Goal: Find specific page/section: Find specific page/section

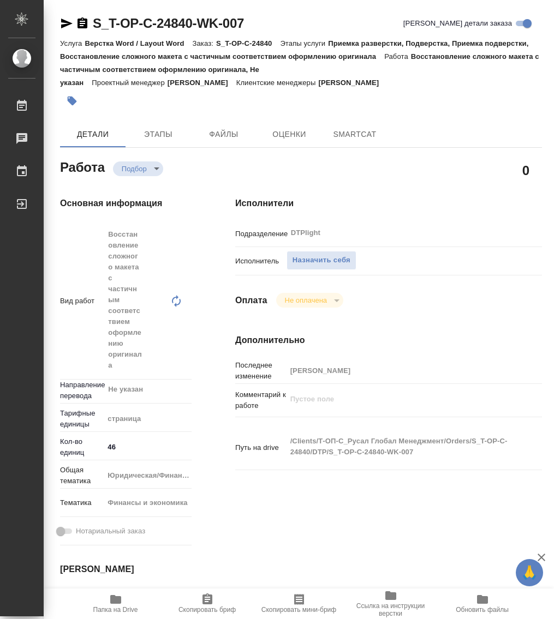
type textarea "x"
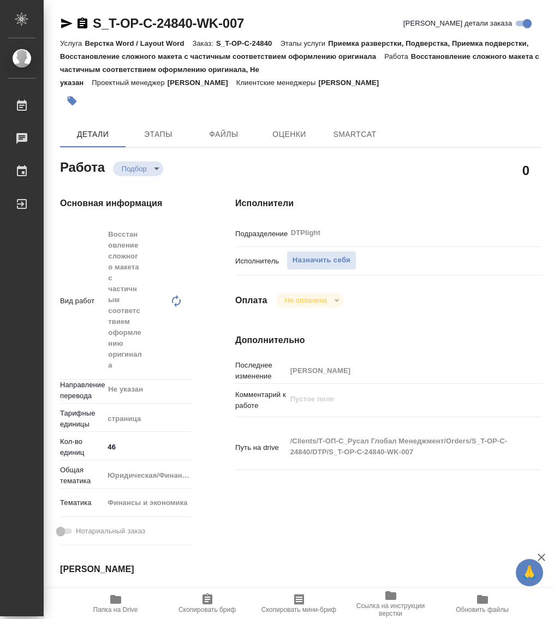
type textarea "x"
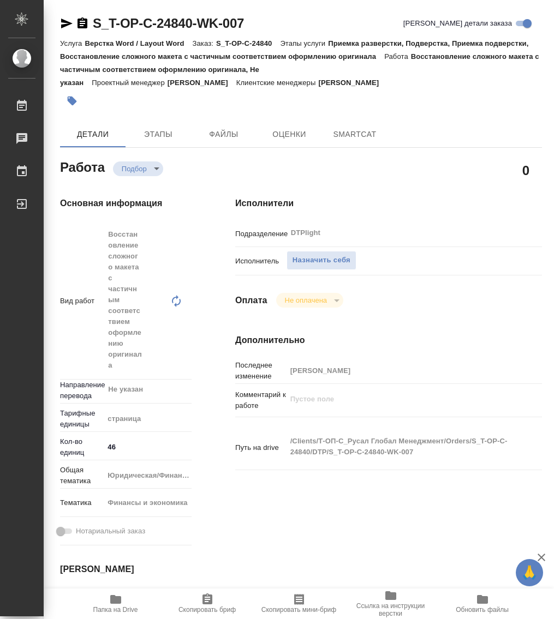
type textarea "x"
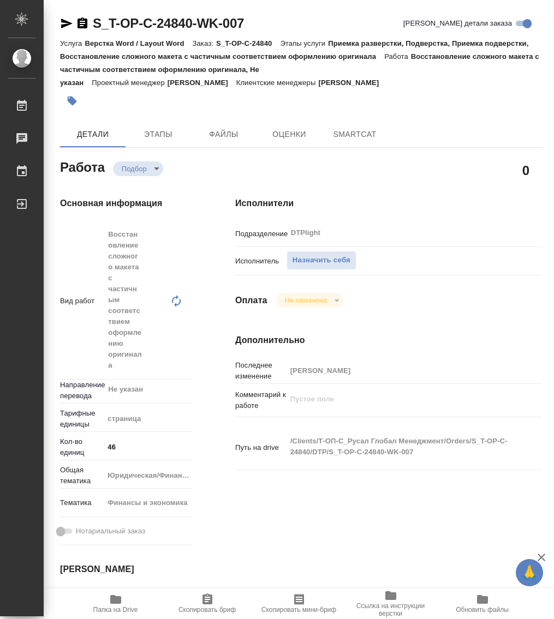
type textarea "x"
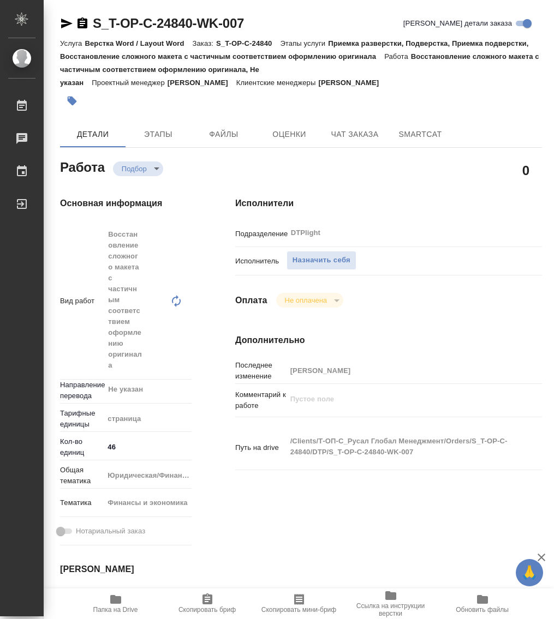
type textarea "x"
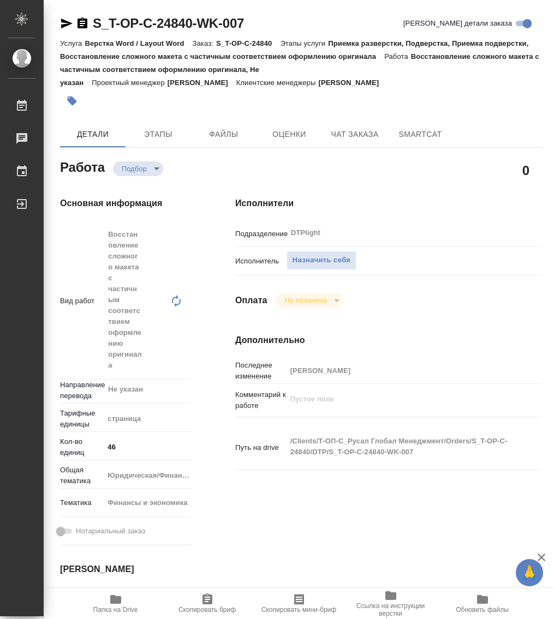
type textarea "x"
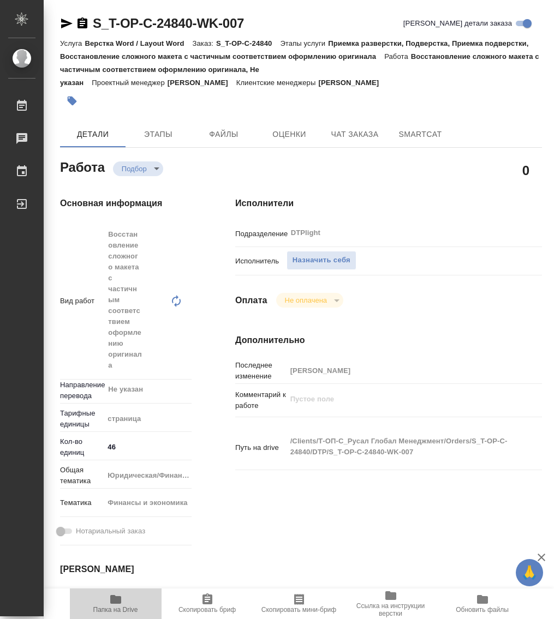
click at [115, 599] on icon "button" at bounding box center [115, 599] width 11 height 9
